Goal: Transaction & Acquisition: Purchase product/service

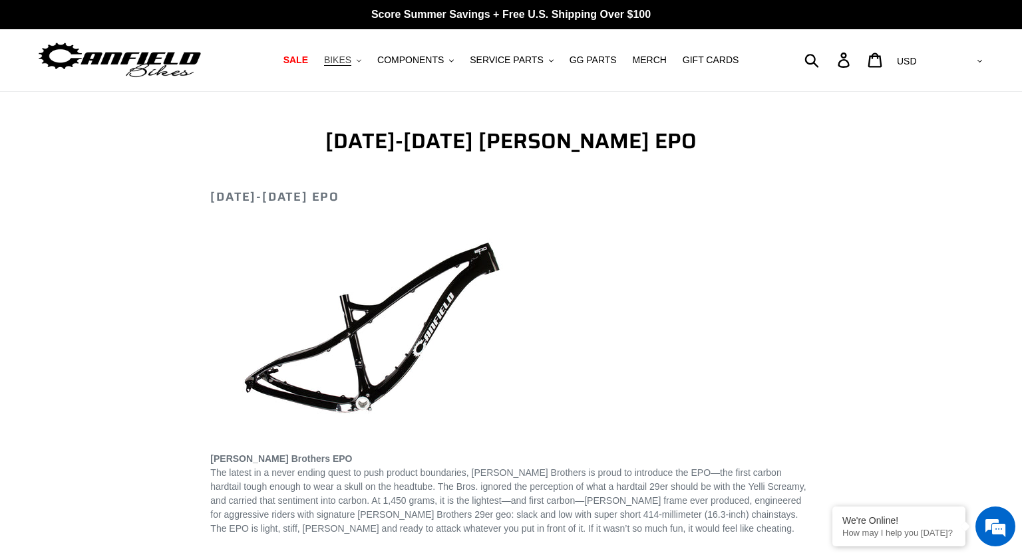
click at [351, 59] on span "BIKES" at bounding box center [337, 60] width 27 height 11
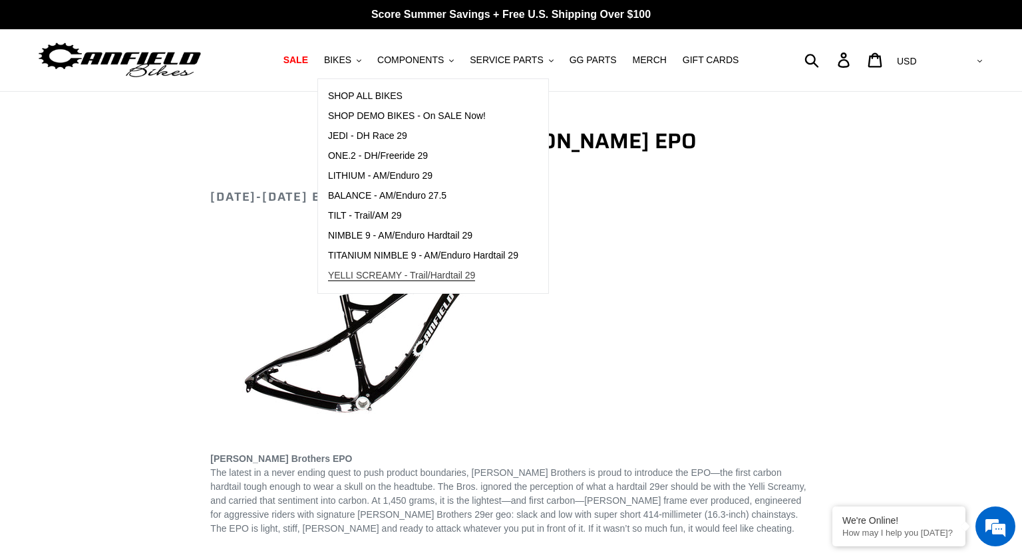
click at [377, 277] on span "YELLI SCREAMY - Trail/Hardtail 29" at bounding box center [402, 275] width 148 height 11
click at [357, 61] on button "BIKES .cls-1{fill:#231f20}" at bounding box center [342, 60] width 51 height 18
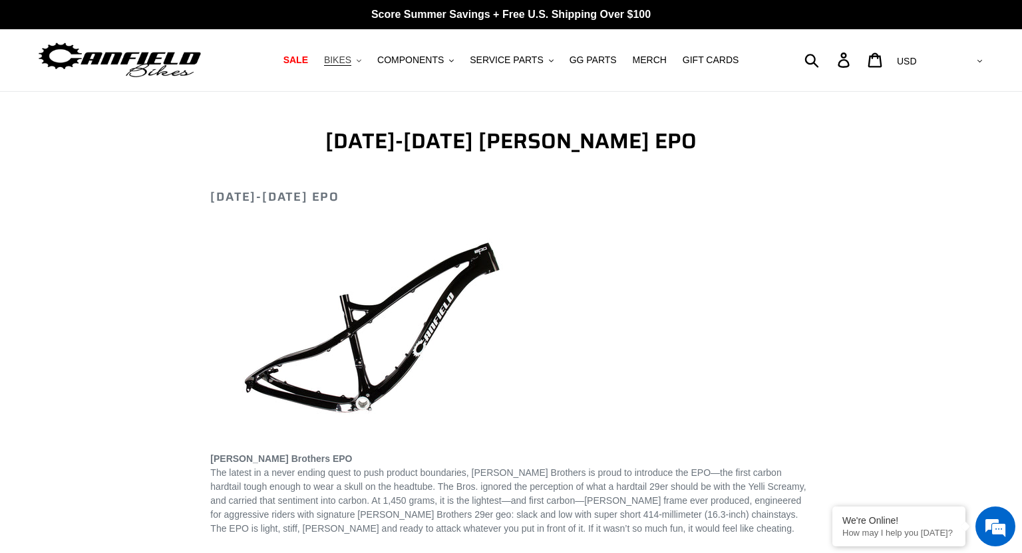
click at [361, 60] on icon ".cls-1{fill:#231f20}" at bounding box center [358, 61] width 5 height 5
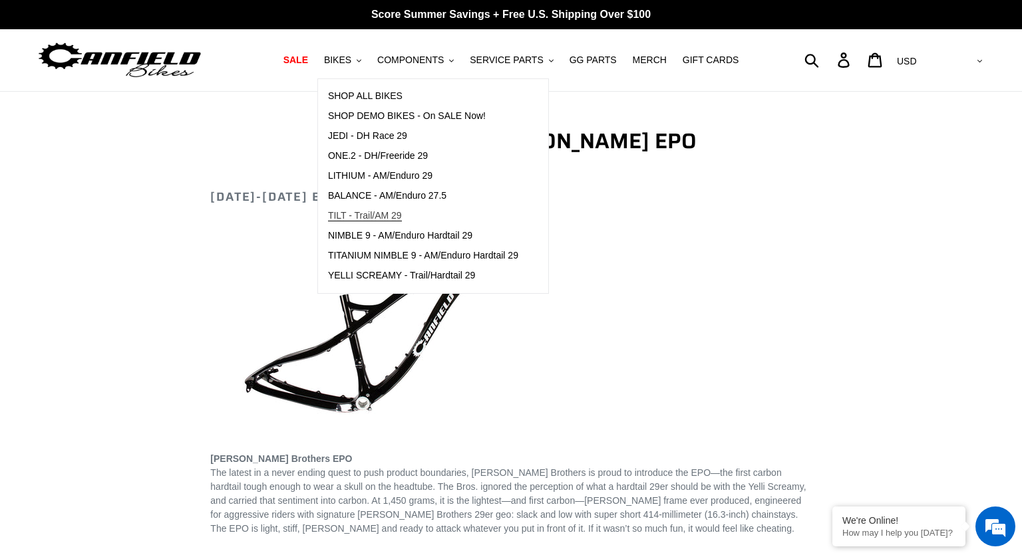
click at [374, 211] on span "TILT - Trail/AM 29" at bounding box center [365, 215] width 74 height 11
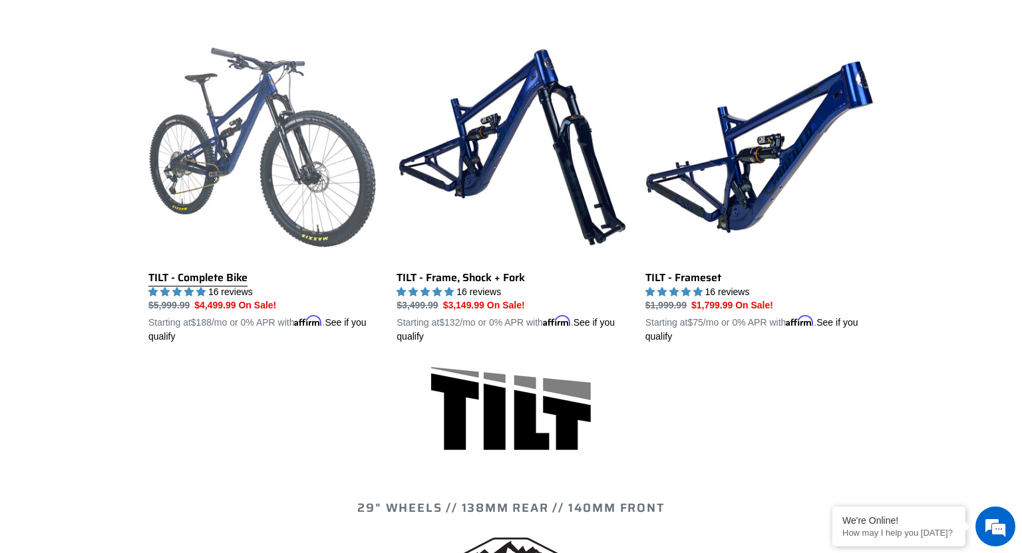
click at [355, 206] on link "TILT - Complete Bike" at bounding box center [262, 188] width 228 height 311
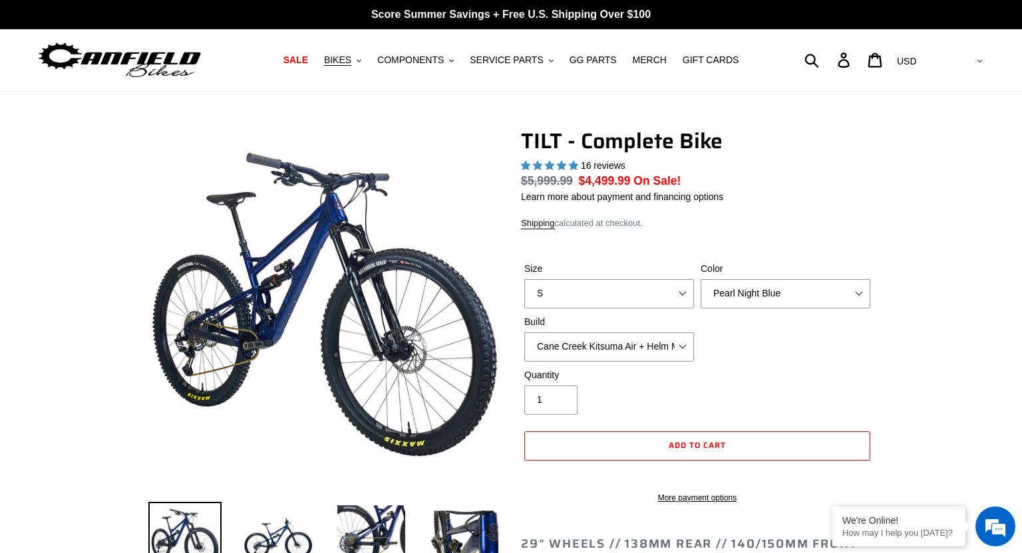
select select "highest-rating"
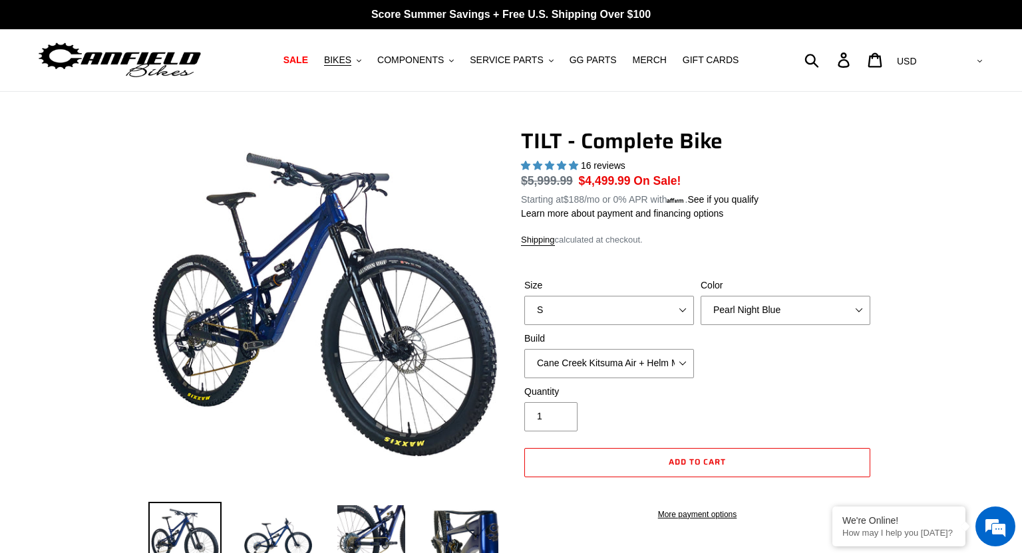
click at [682, 341] on label "Build" at bounding box center [609, 339] width 170 height 14
click at [682, 349] on select "Cane Creek Kitsuma Air + Helm MKII 140 + SRAM GX Cane Creek Kitsuma Air + Helm …" at bounding box center [609, 363] width 170 height 29
select select "Fox Float X + 36 SL Factory Grip X 140 + SRAM XO"
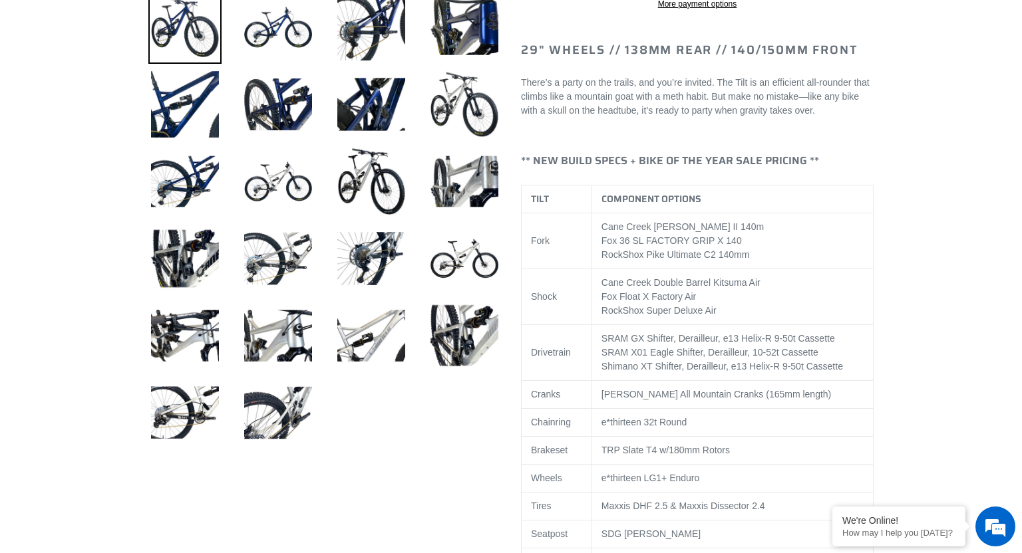
scroll to position [766, 0]
